Goal: Task Accomplishment & Management: Use online tool/utility

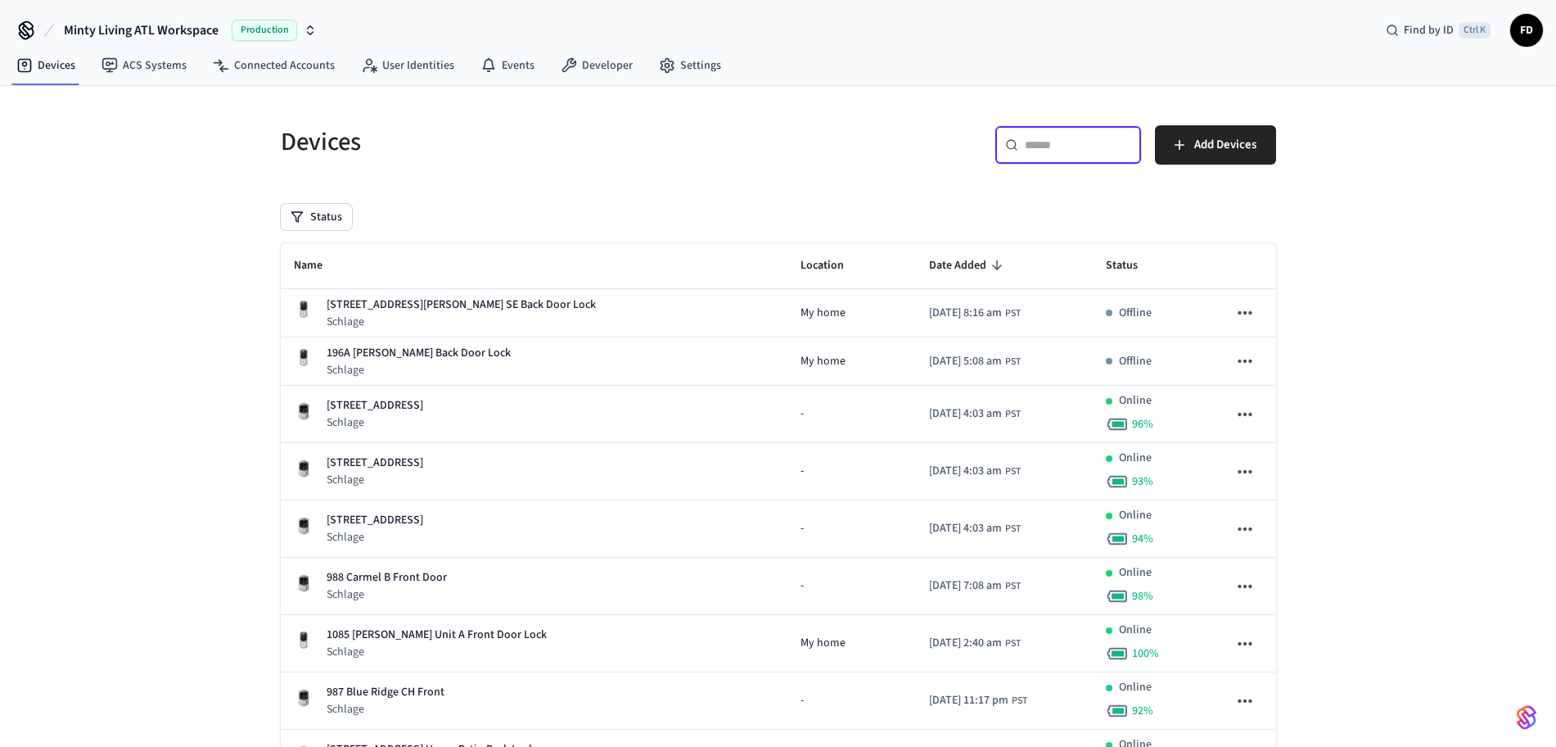
click at [1053, 139] on input "text" at bounding box center [1078, 145] width 106 height 16
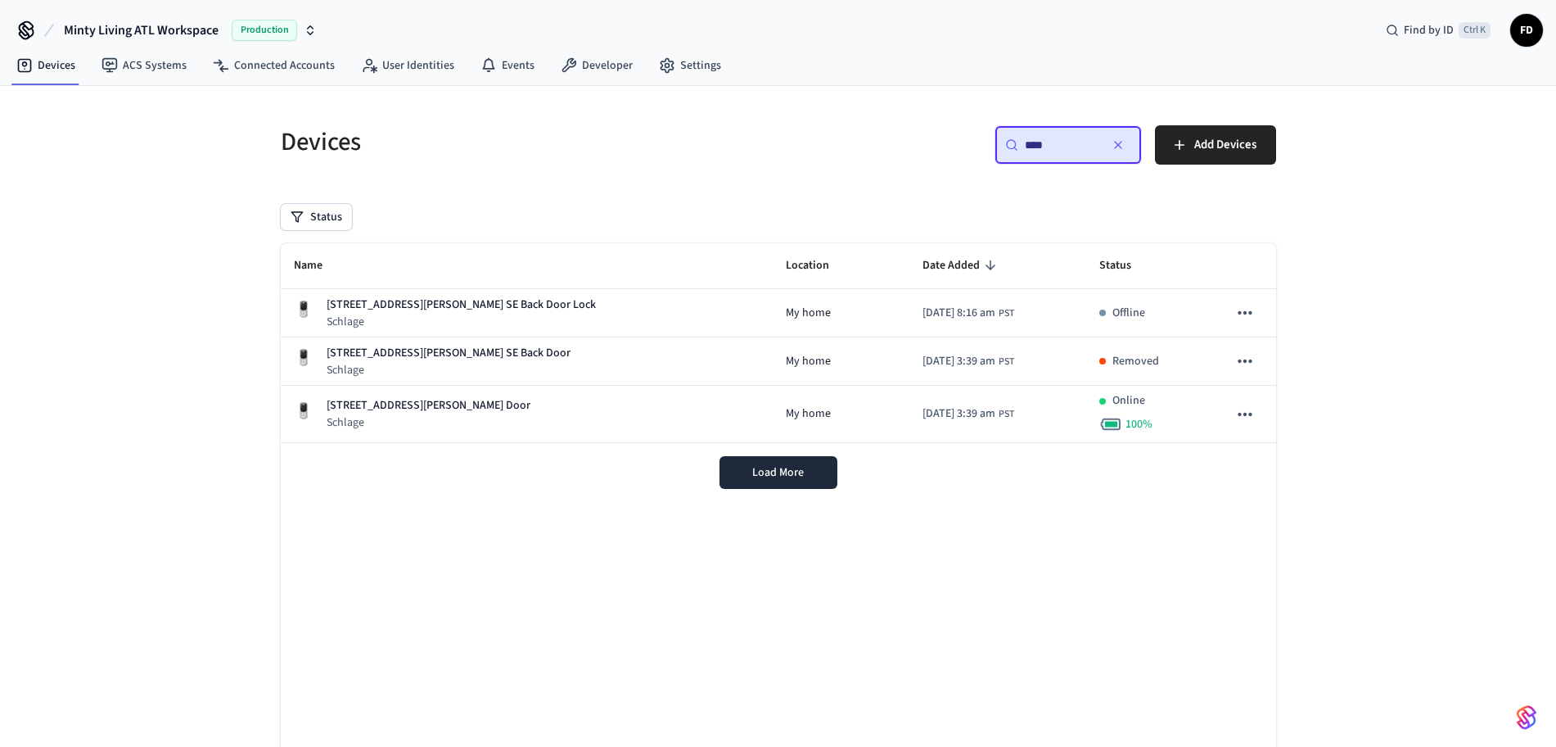
type input "***"
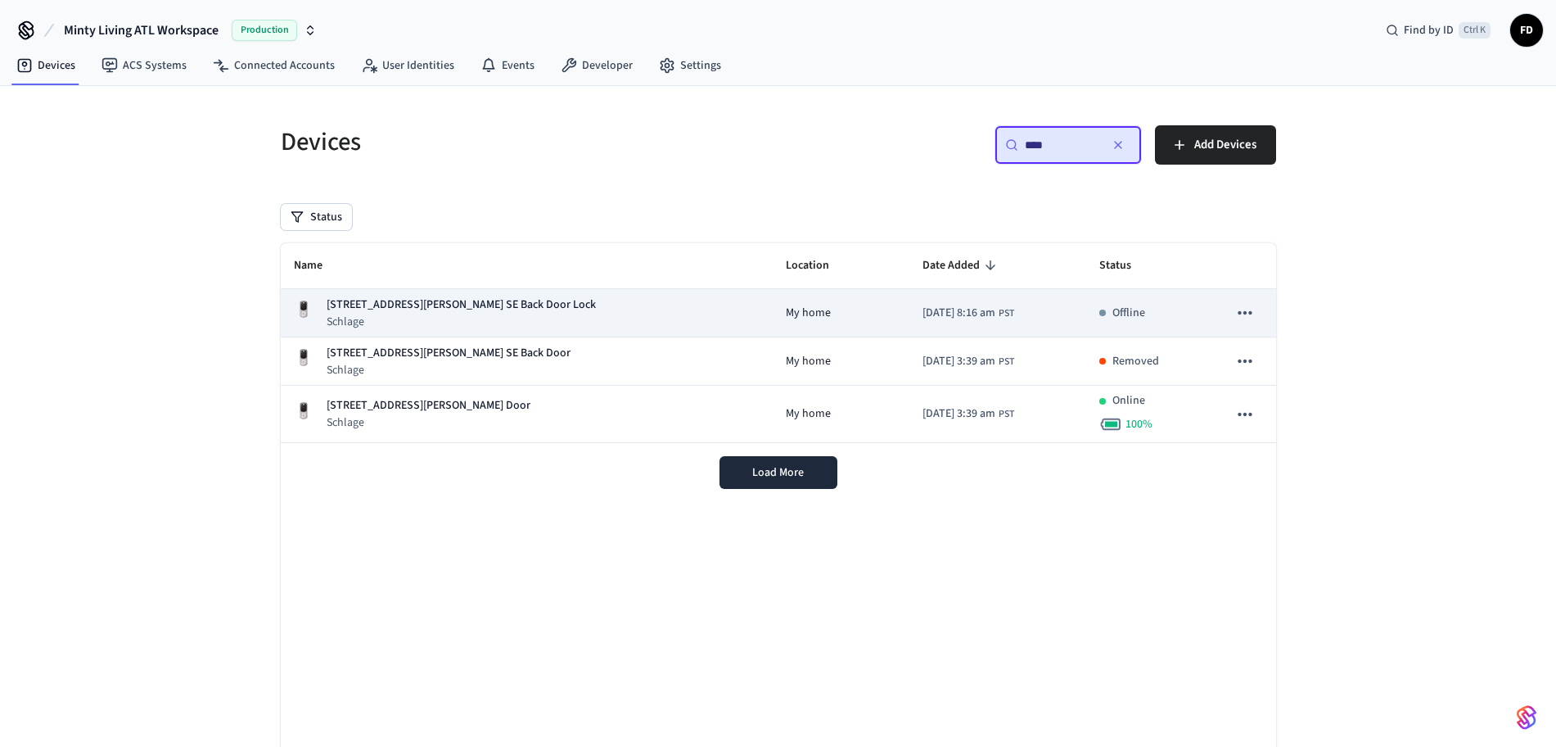
click at [529, 321] on div "174 [PERSON_NAME] St SE Back Door Lock Schlage" at bounding box center [527, 313] width 467 height 34
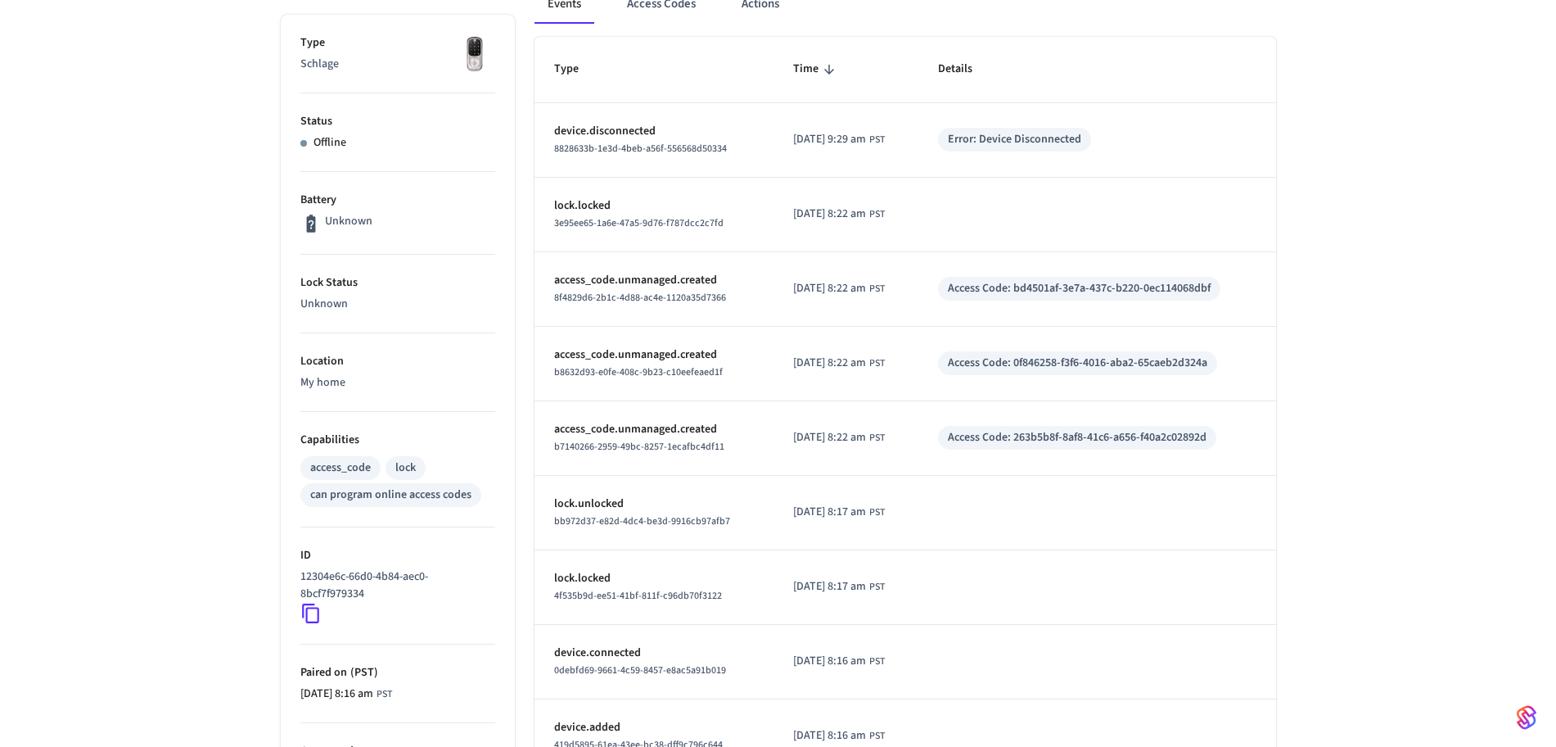
scroll to position [363, 0]
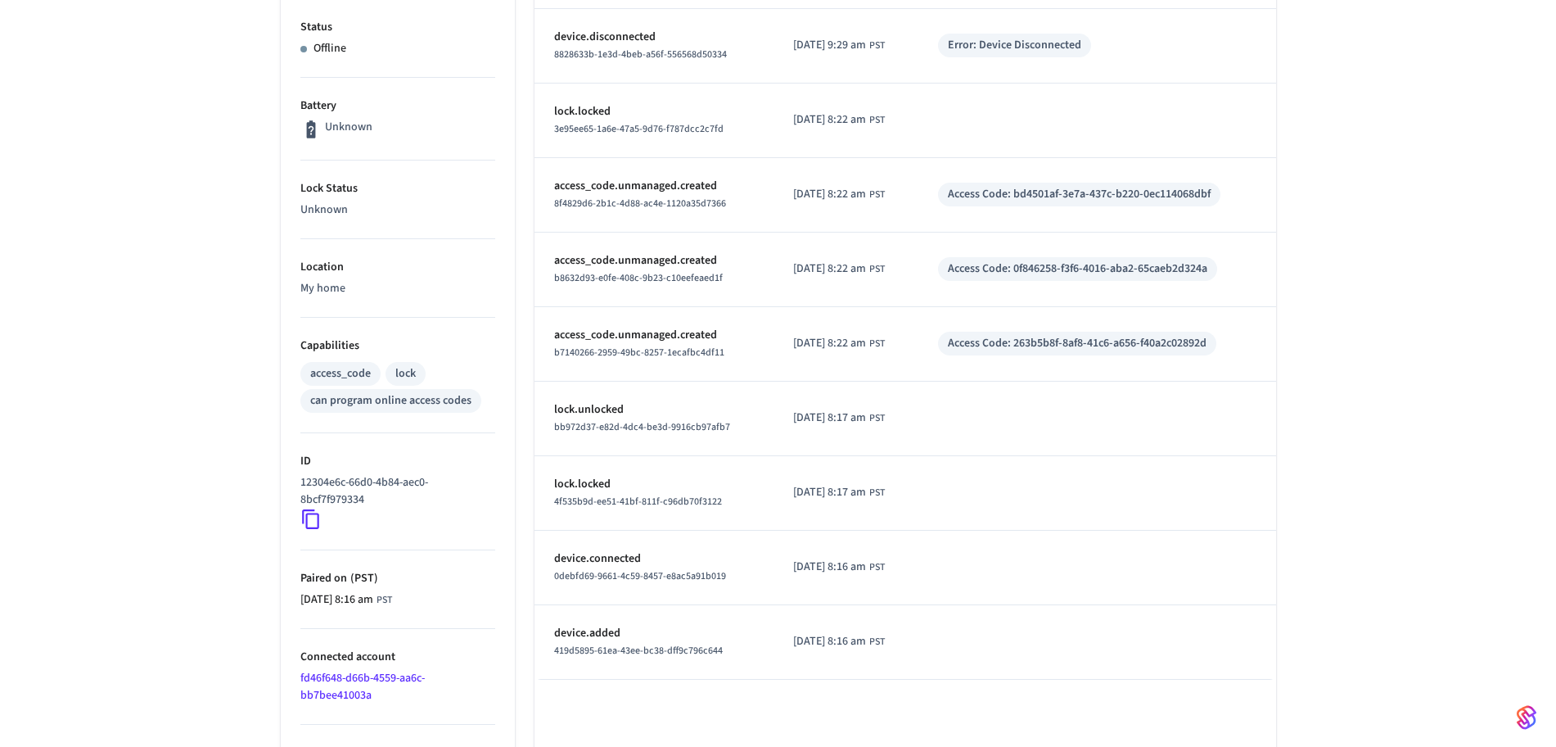
click at [310, 508] on li "ID 12304e6c-66d0-4b84-aec0-8bcf7f979334" at bounding box center [397, 491] width 195 height 117
click at [310, 508] on icon at bounding box center [310, 518] width 21 height 21
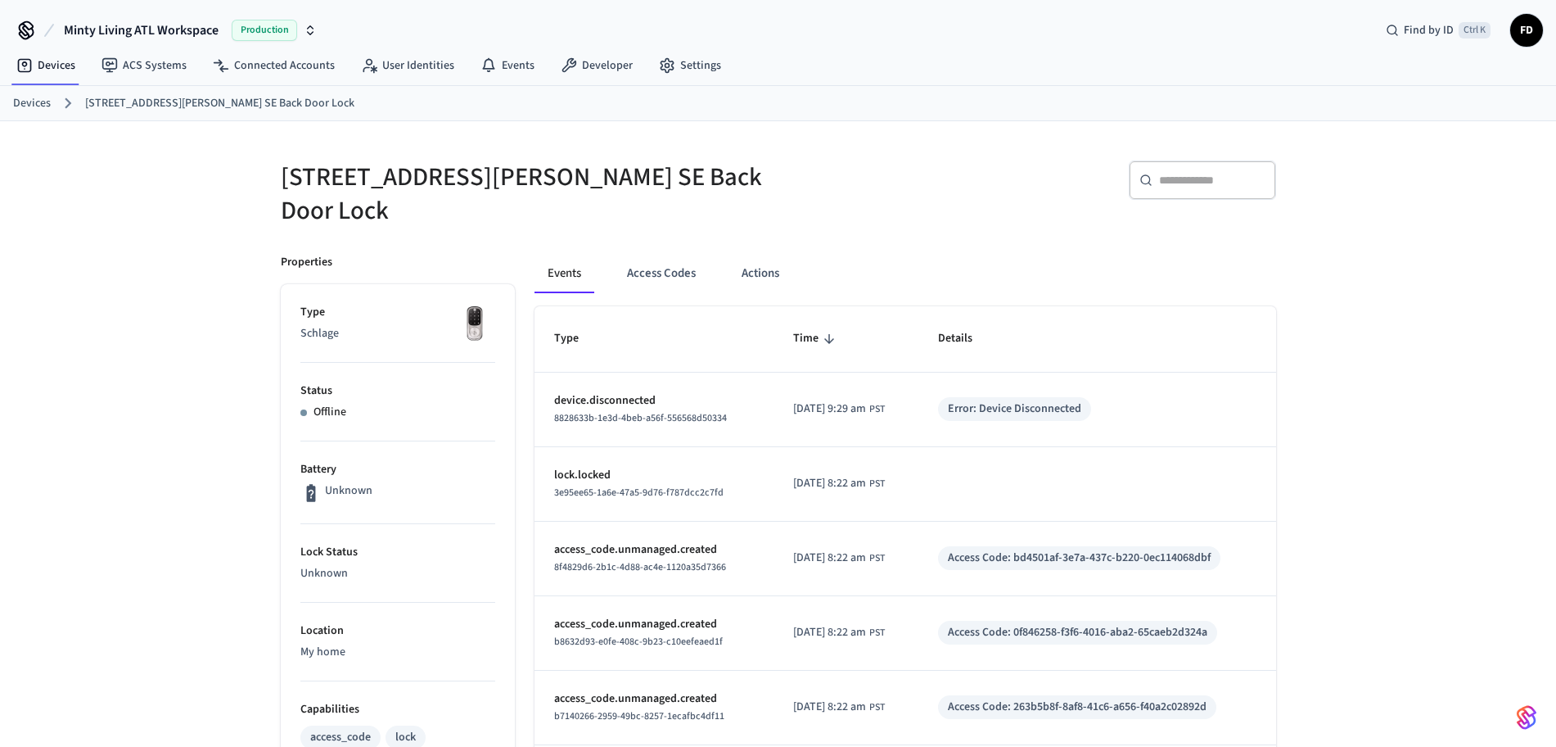
scroll to position [150, 0]
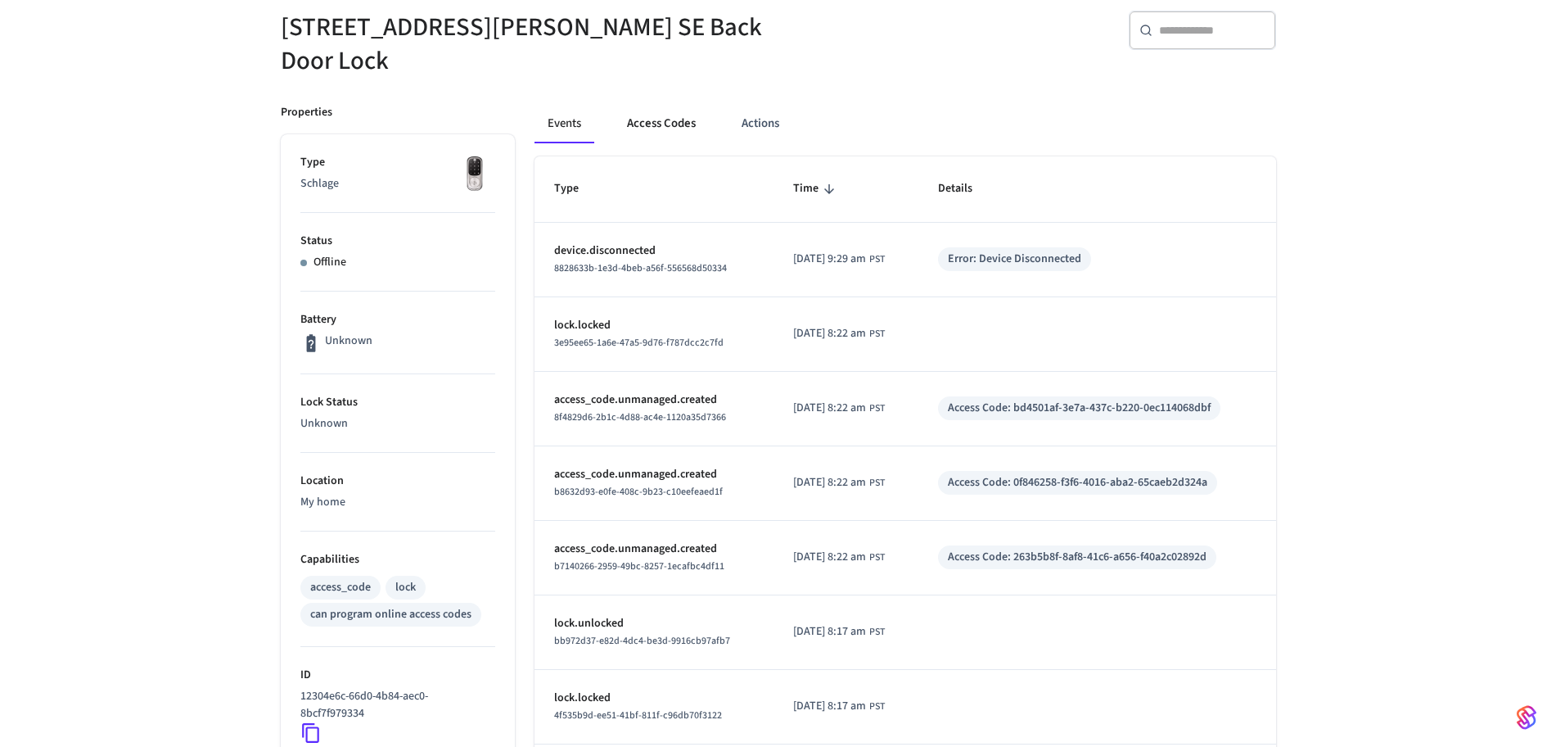
click at [675, 109] on button "Access Codes" at bounding box center [661, 123] width 95 height 39
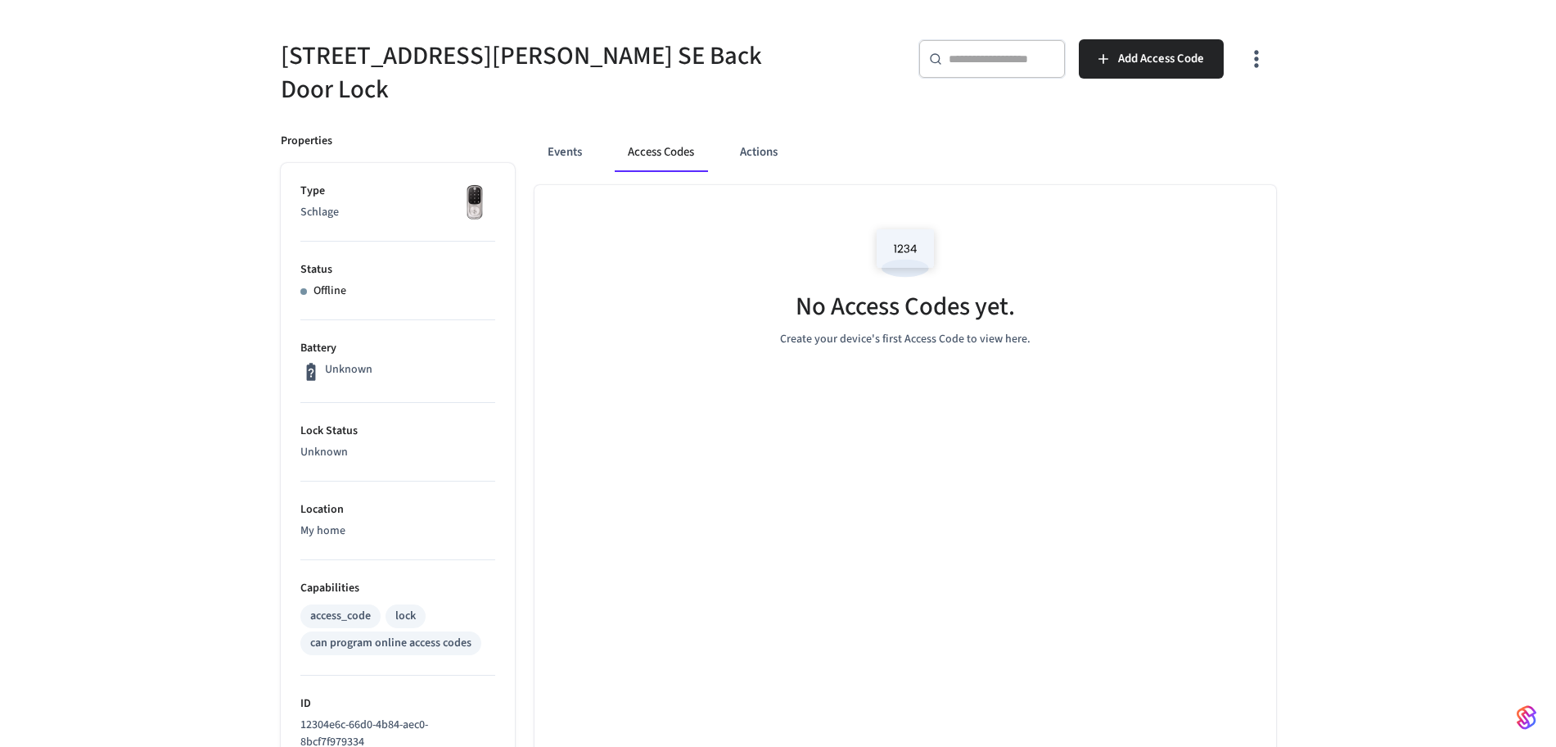
scroll to position [122, 0]
click at [178, 443] on div "[STREET_ADDRESS][PERSON_NAME] Back Door Lock ​ ​ Add Access Code Properties Typ…" at bounding box center [778, 560] width 1556 height 1122
